Goal: Transaction & Acquisition: Purchase product/service

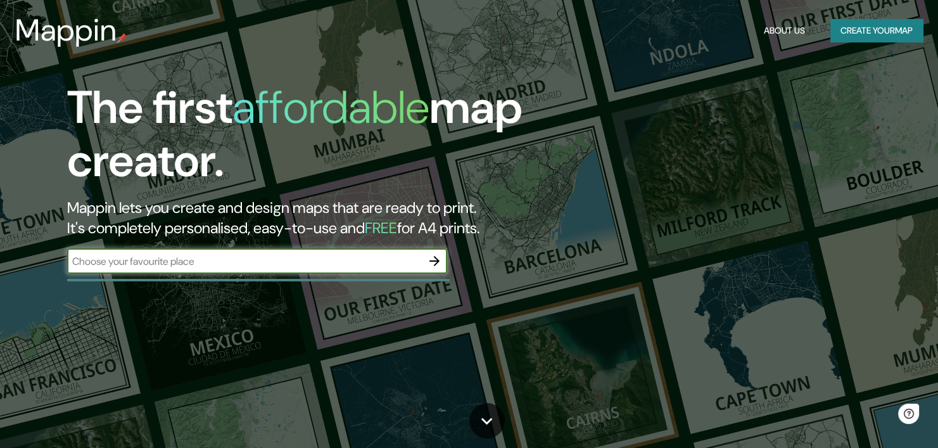
click at [208, 265] on input "text" at bounding box center [244, 261] width 355 height 15
type input "sincelejo sucre"
click at [435, 253] on icon "button" at bounding box center [434, 260] width 15 height 15
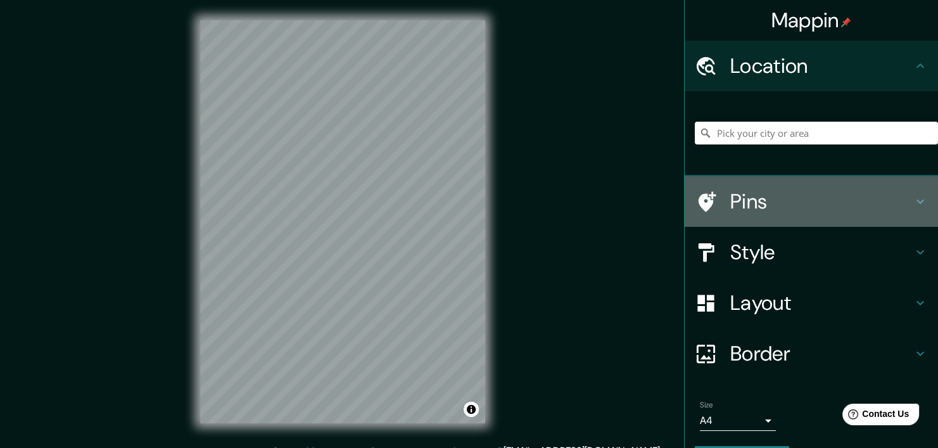
click at [703, 205] on icon at bounding box center [706, 202] width 22 height 22
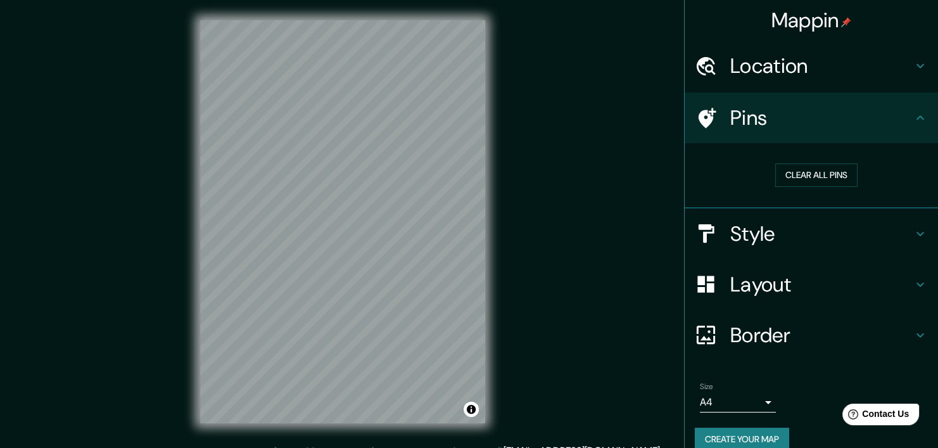
click at [747, 51] on div "Location" at bounding box center [811, 66] width 253 height 51
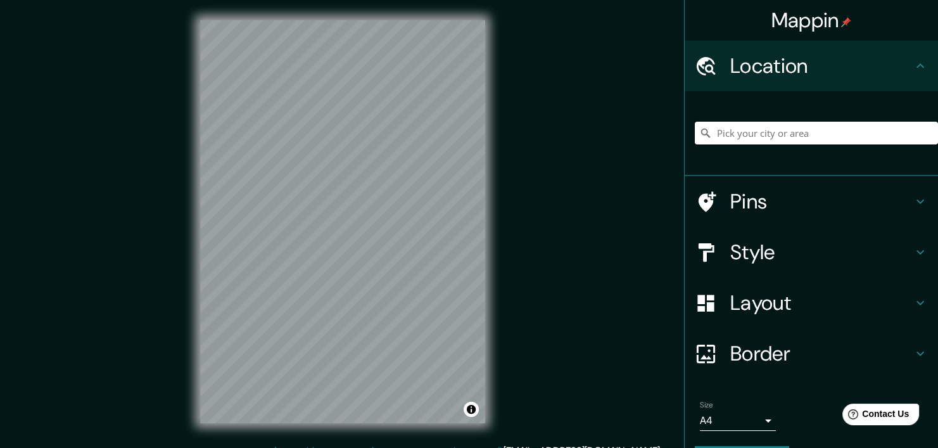
click at [737, 130] on input "Pick your city or area" at bounding box center [816, 133] width 243 height 23
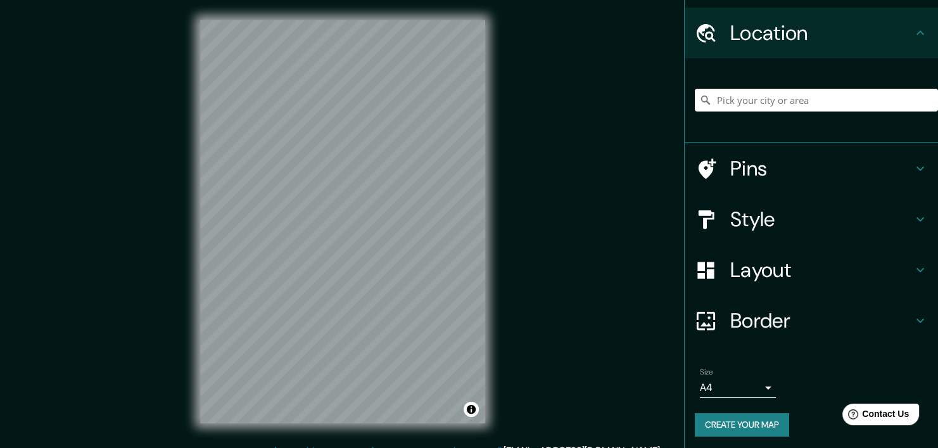
scroll to position [35, 0]
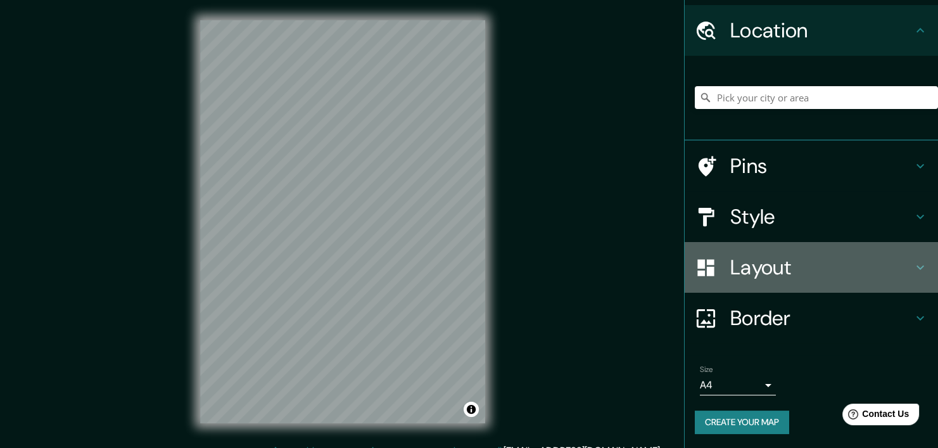
click at [748, 261] on h4 "Layout" at bounding box center [821, 267] width 182 height 25
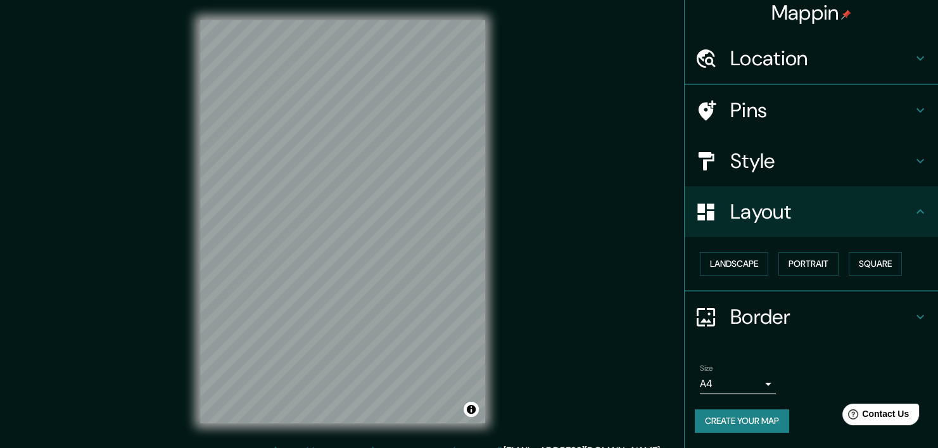
scroll to position [6, 0]
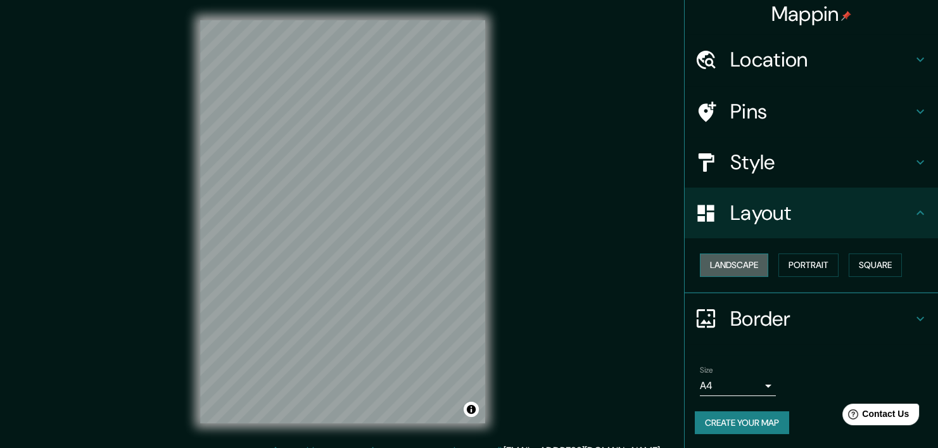
click at [739, 261] on button "Landscape" at bounding box center [734, 264] width 68 height 23
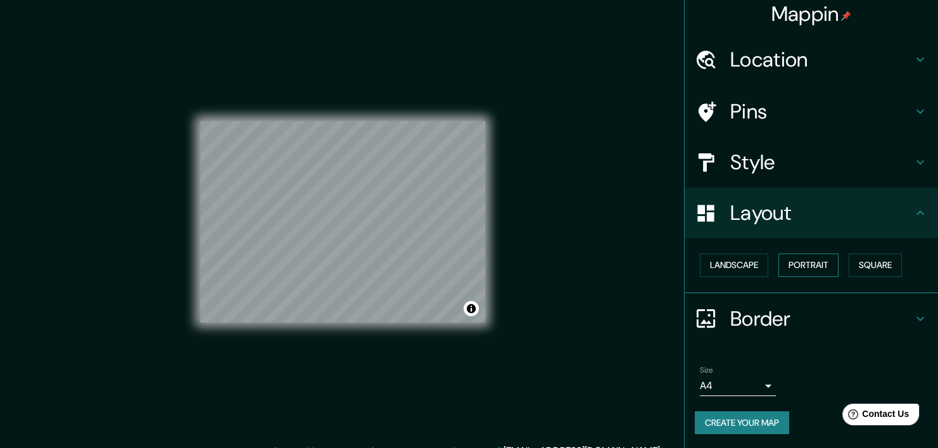
click at [778, 262] on button "Portrait" at bounding box center [808, 264] width 60 height 23
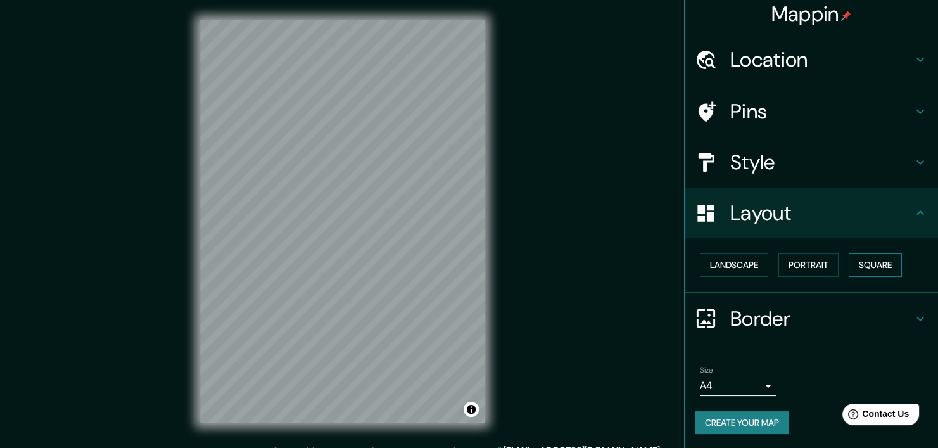
click at [849, 260] on button "Square" at bounding box center [875, 264] width 53 height 23
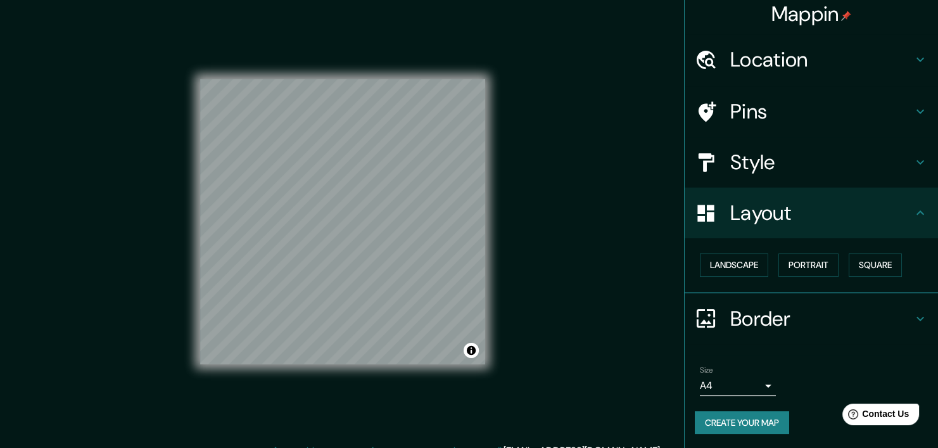
click at [761, 316] on h4 "Border" at bounding box center [821, 318] width 182 height 25
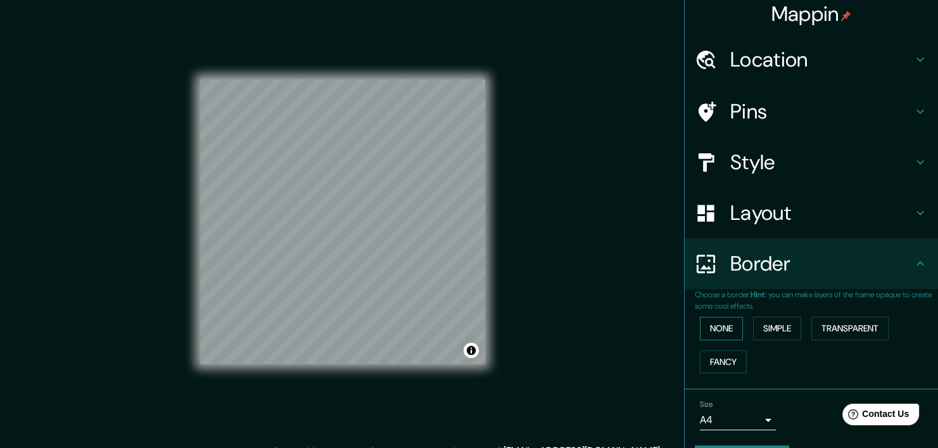
click at [722, 332] on button "None" at bounding box center [721, 328] width 43 height 23
click at [753, 326] on button "Simple" at bounding box center [777, 328] width 48 height 23
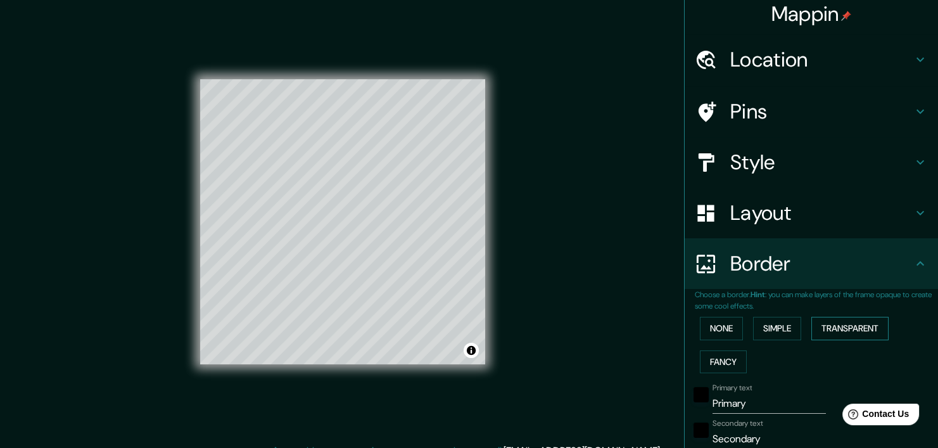
click at [819, 326] on button "Transparent" at bounding box center [849, 328] width 77 height 23
click at [714, 323] on button "None" at bounding box center [721, 328] width 43 height 23
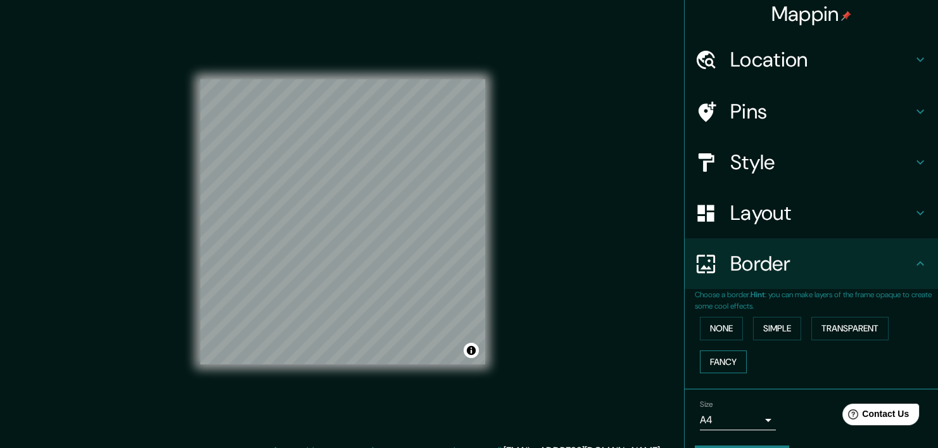
click at [719, 358] on button "Fancy" at bounding box center [723, 361] width 47 height 23
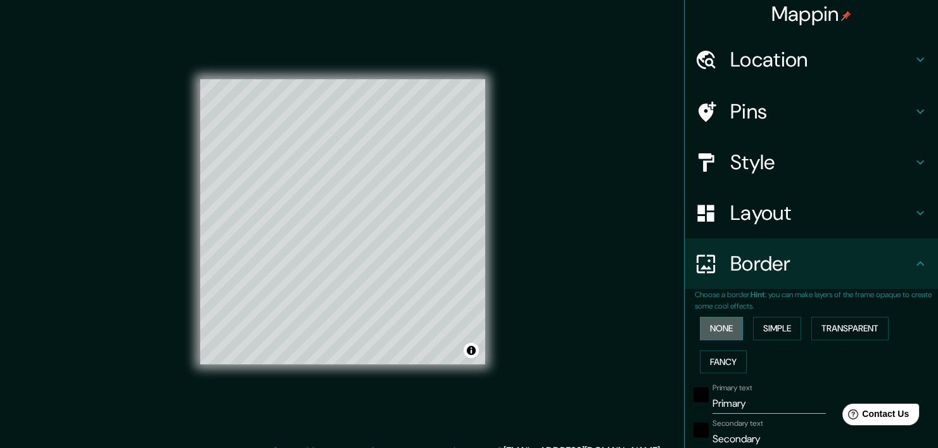
click at [710, 338] on button "None" at bounding box center [721, 328] width 43 height 23
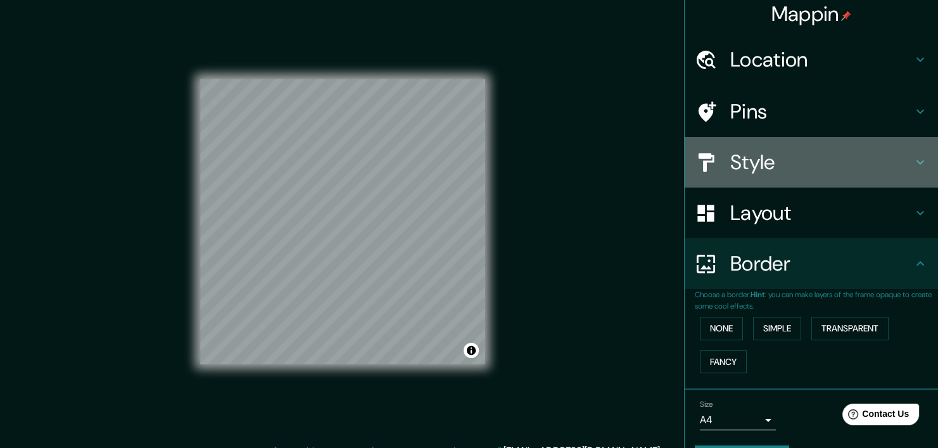
click at [734, 157] on h4 "Style" at bounding box center [821, 161] width 182 height 25
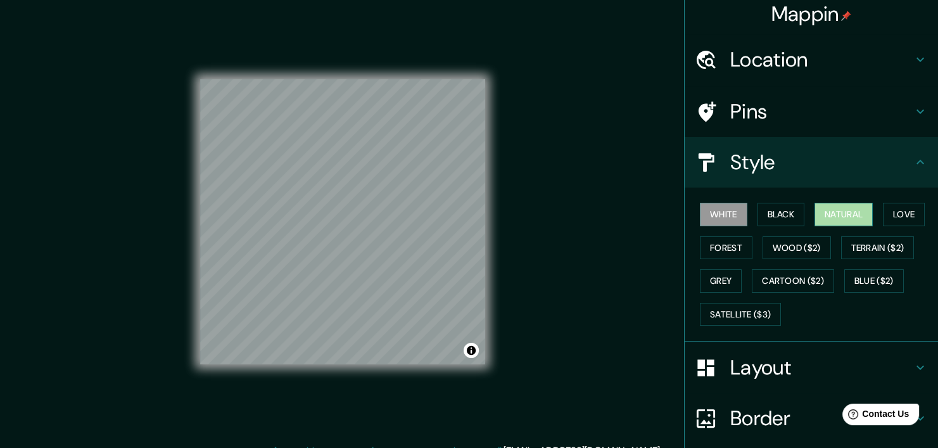
click at [820, 206] on button "Natural" at bounding box center [843, 214] width 58 height 23
click at [715, 208] on button "White" at bounding box center [723, 214] width 47 height 23
click at [768, 217] on button "Black" at bounding box center [780, 214] width 47 height 23
click at [795, 212] on div "White Black Natural Love Forest Wood ($2) Terrain ($2) Grey Cartoon ($2) Blue (…" at bounding box center [816, 264] width 243 height 133
click at [814, 212] on button "Natural" at bounding box center [843, 214] width 58 height 23
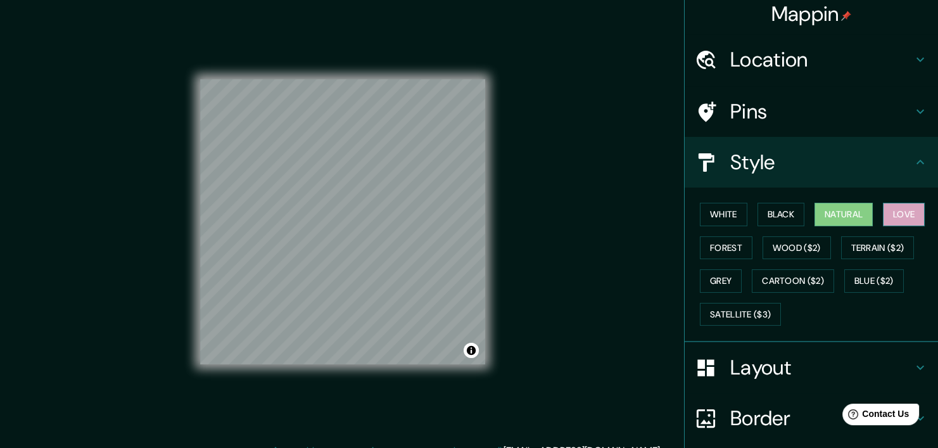
click at [883, 207] on button "Love" at bounding box center [904, 214] width 42 height 23
click at [704, 248] on button "Forest" at bounding box center [726, 247] width 53 height 23
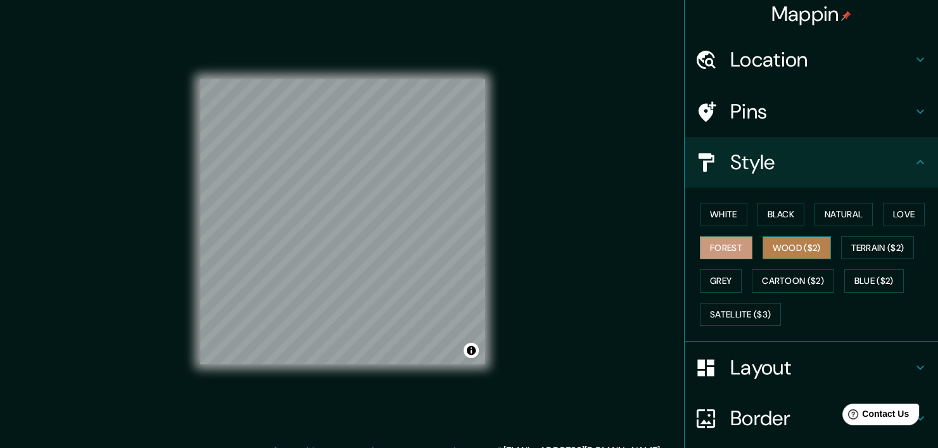
click at [771, 238] on button "Wood ($2)" at bounding box center [797, 247] width 68 height 23
click at [858, 240] on button "Terrain ($2)" at bounding box center [877, 247] width 73 height 23
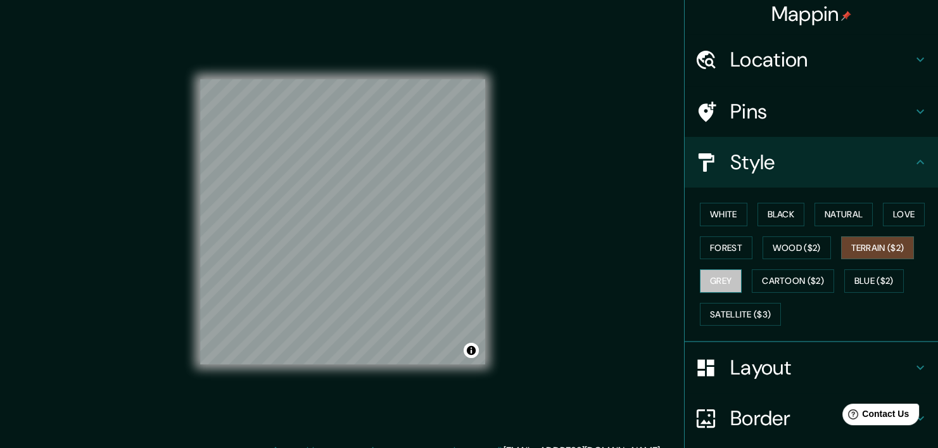
click at [704, 272] on button "Grey" at bounding box center [721, 280] width 42 height 23
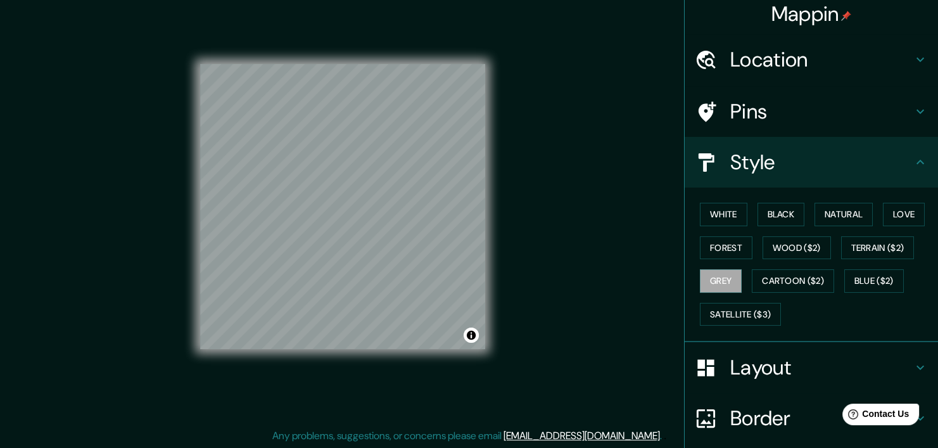
scroll to position [16, 0]
